Goal: Task Accomplishment & Management: Manage account settings

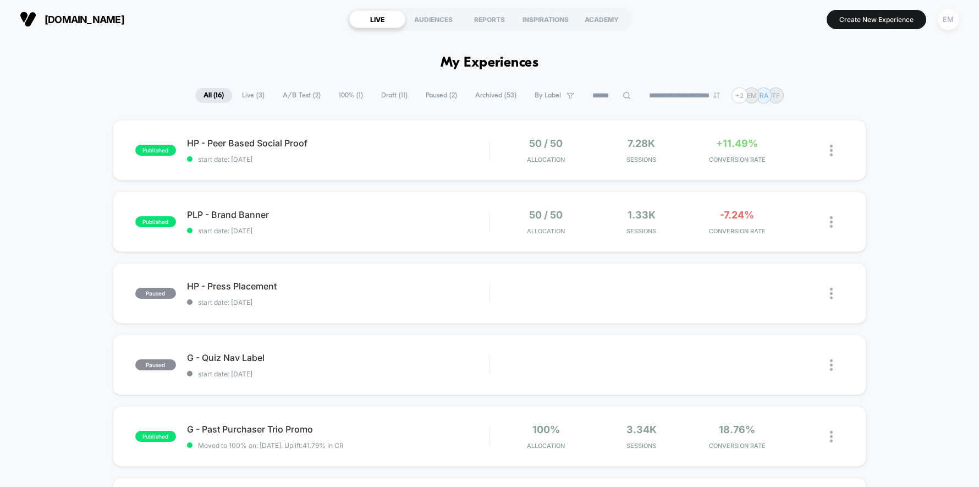
click at [952, 14] on div "EM" at bounding box center [948, 19] width 21 height 21
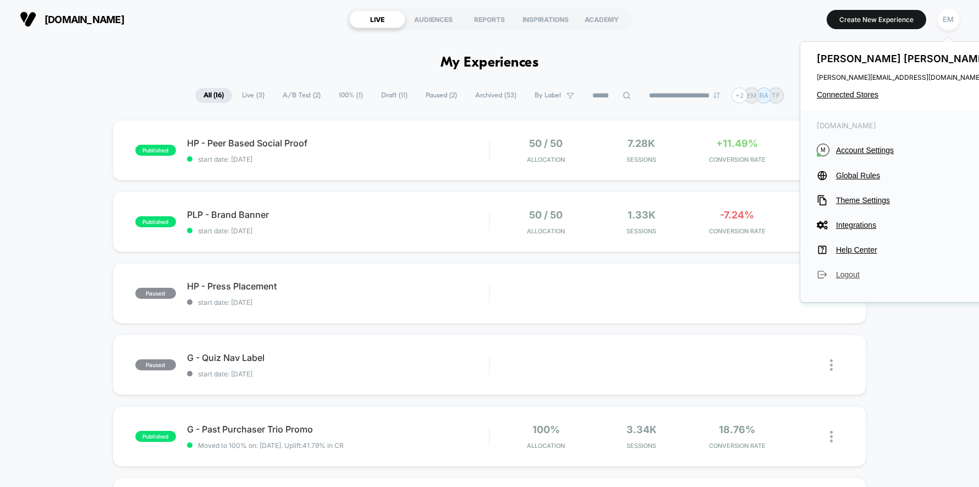
click at [850, 278] on span "Logout" at bounding box center [913, 274] width 155 height 9
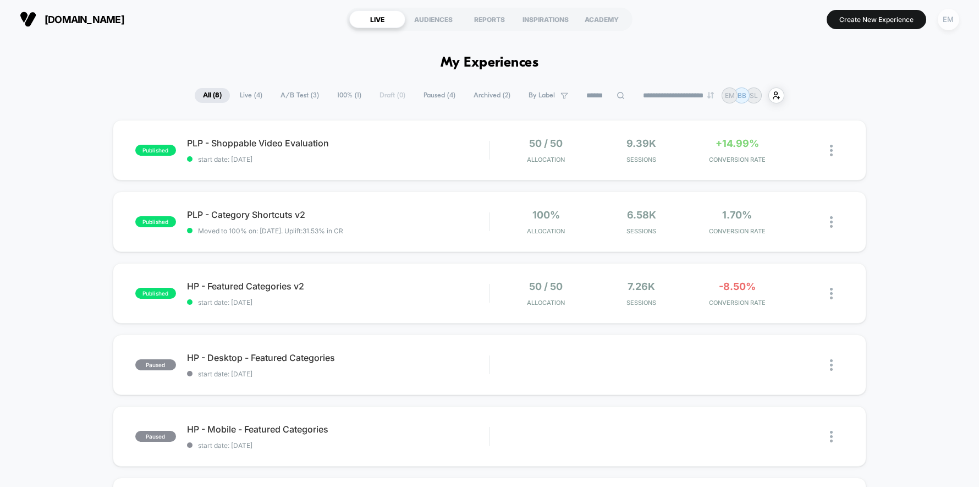
click at [954, 20] on div "EM" at bounding box center [948, 19] width 21 height 21
